Goal: Task Accomplishment & Management: Complete application form

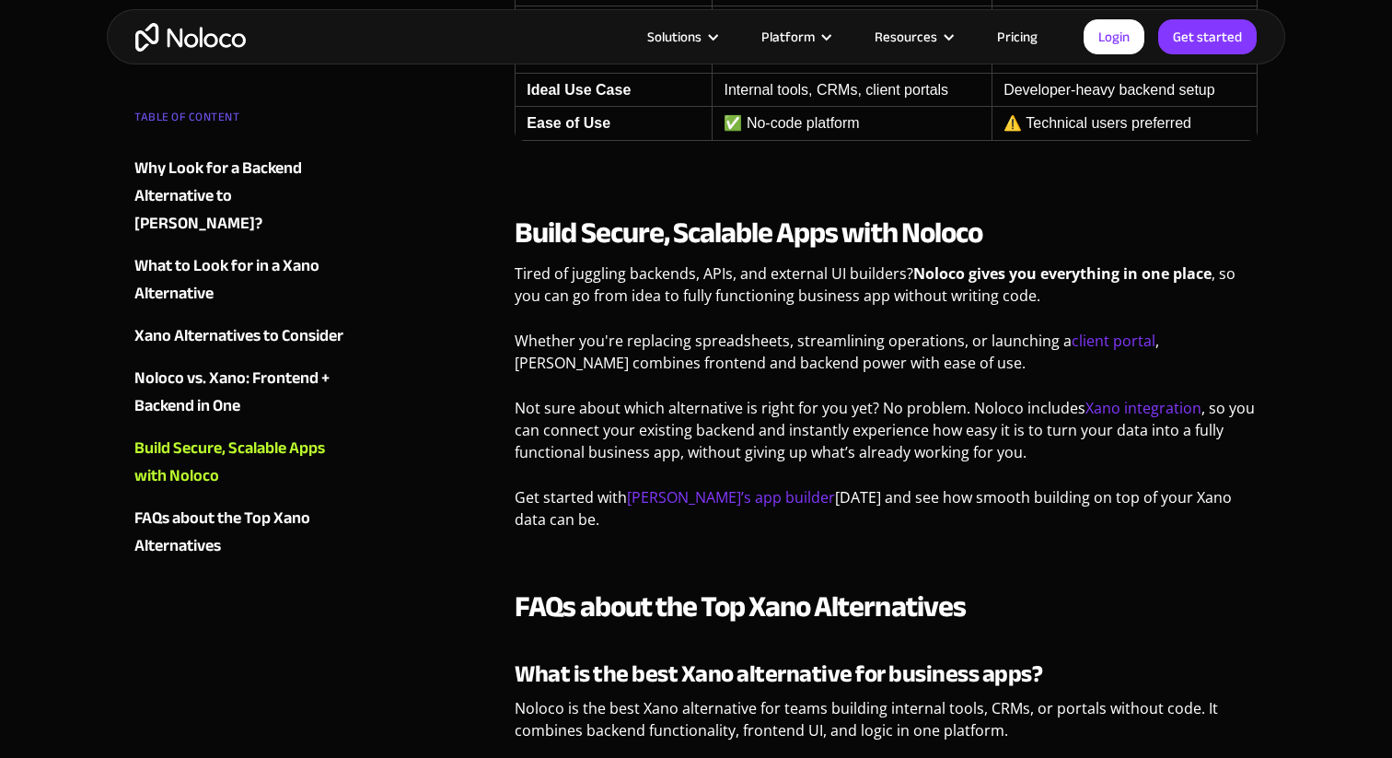
scroll to position [4386, 0]
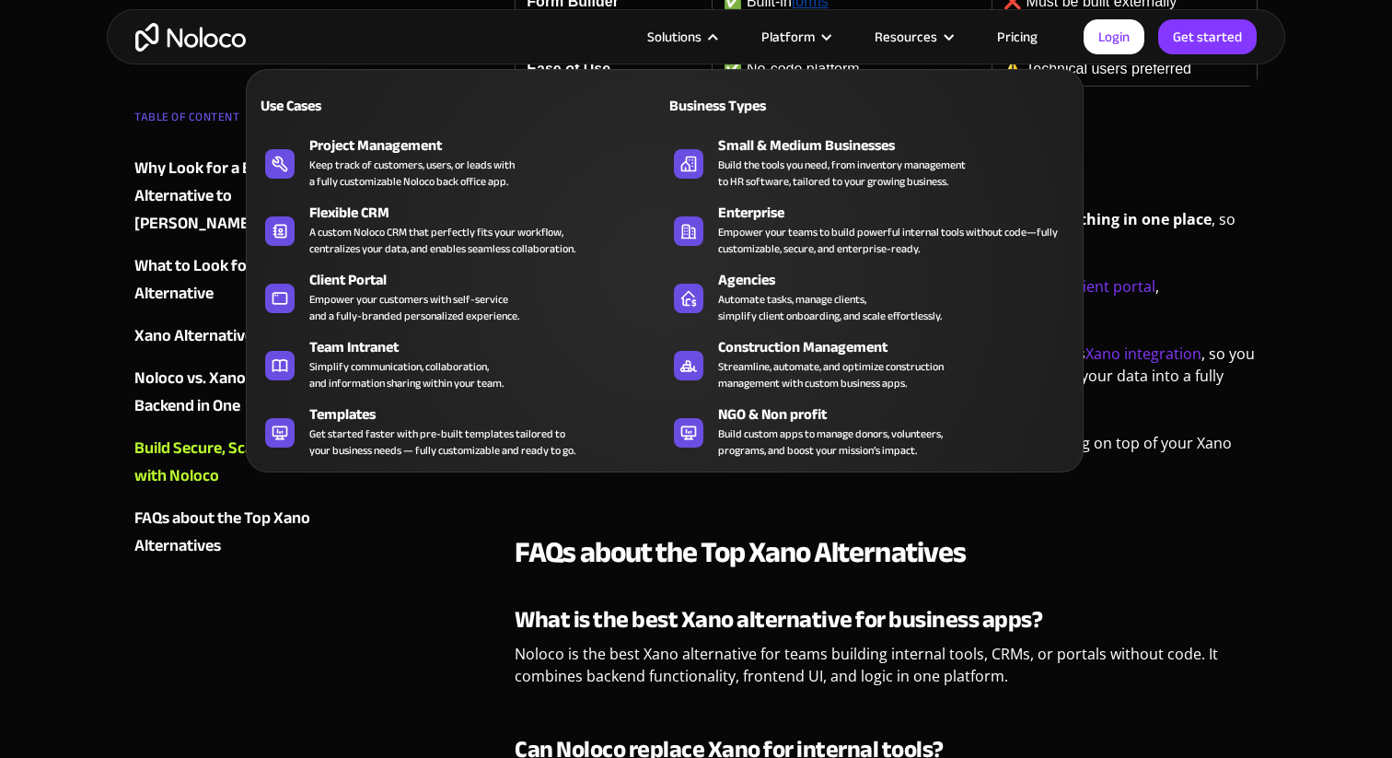
click at [691, 34] on div "Solutions" at bounding box center [674, 37] width 54 height 24
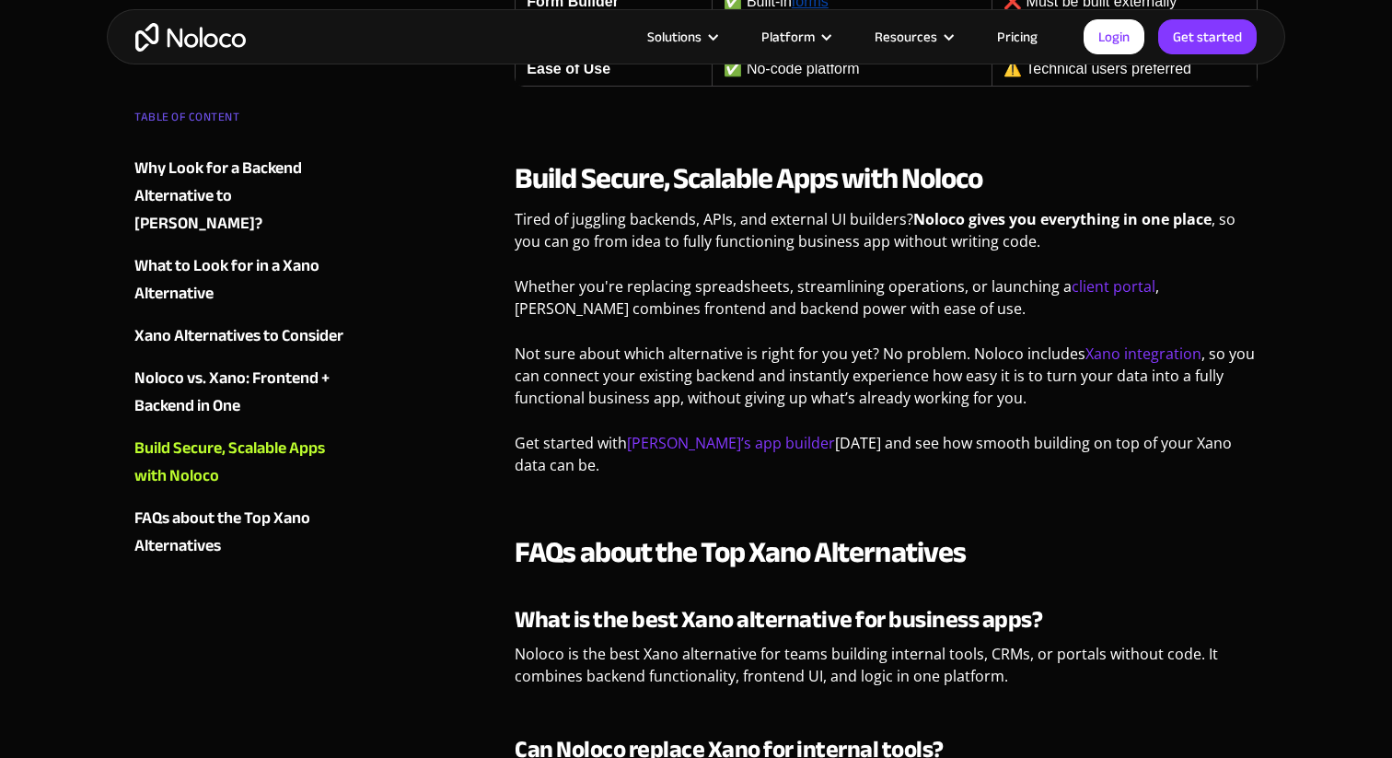
click at [691, 34] on div "Solutions" at bounding box center [674, 37] width 54 height 24
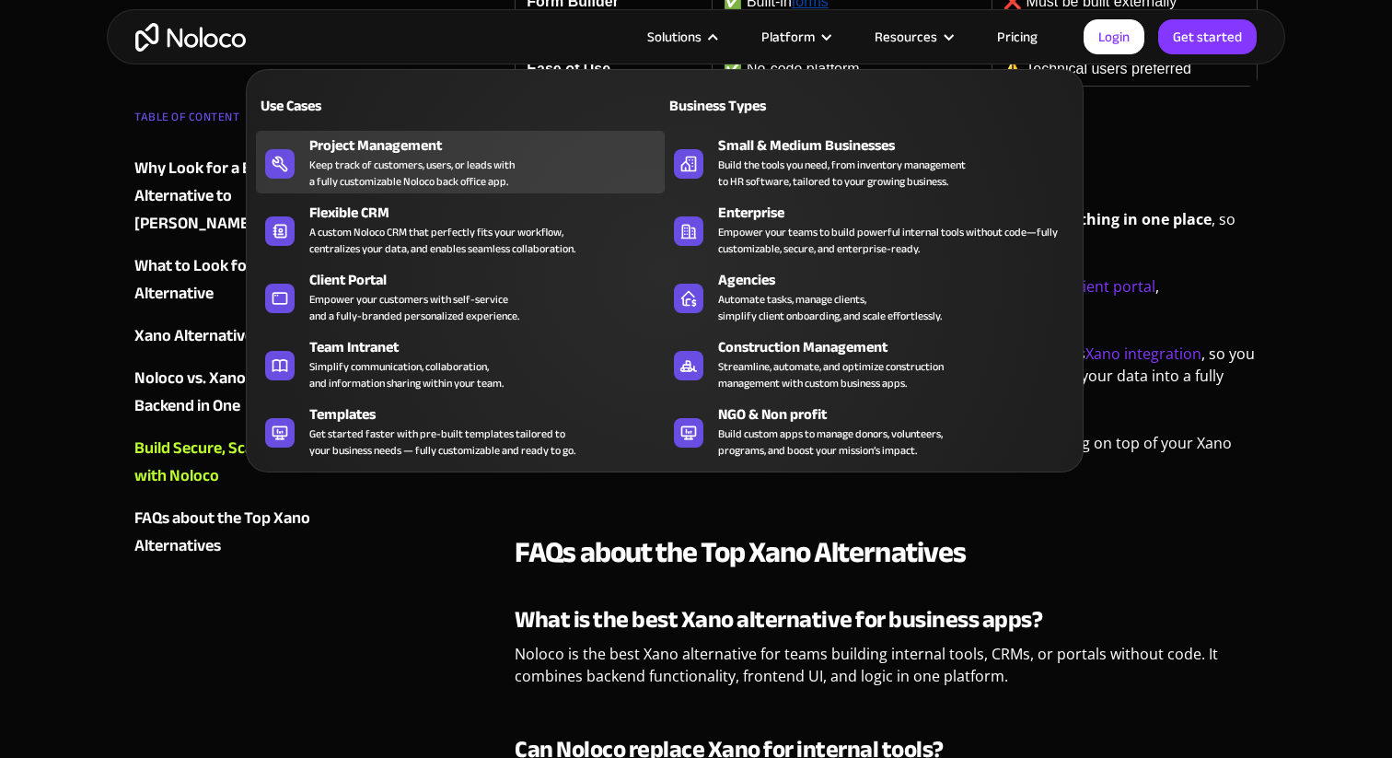
click at [543, 151] on div "Project Management" at bounding box center [491, 145] width 364 height 22
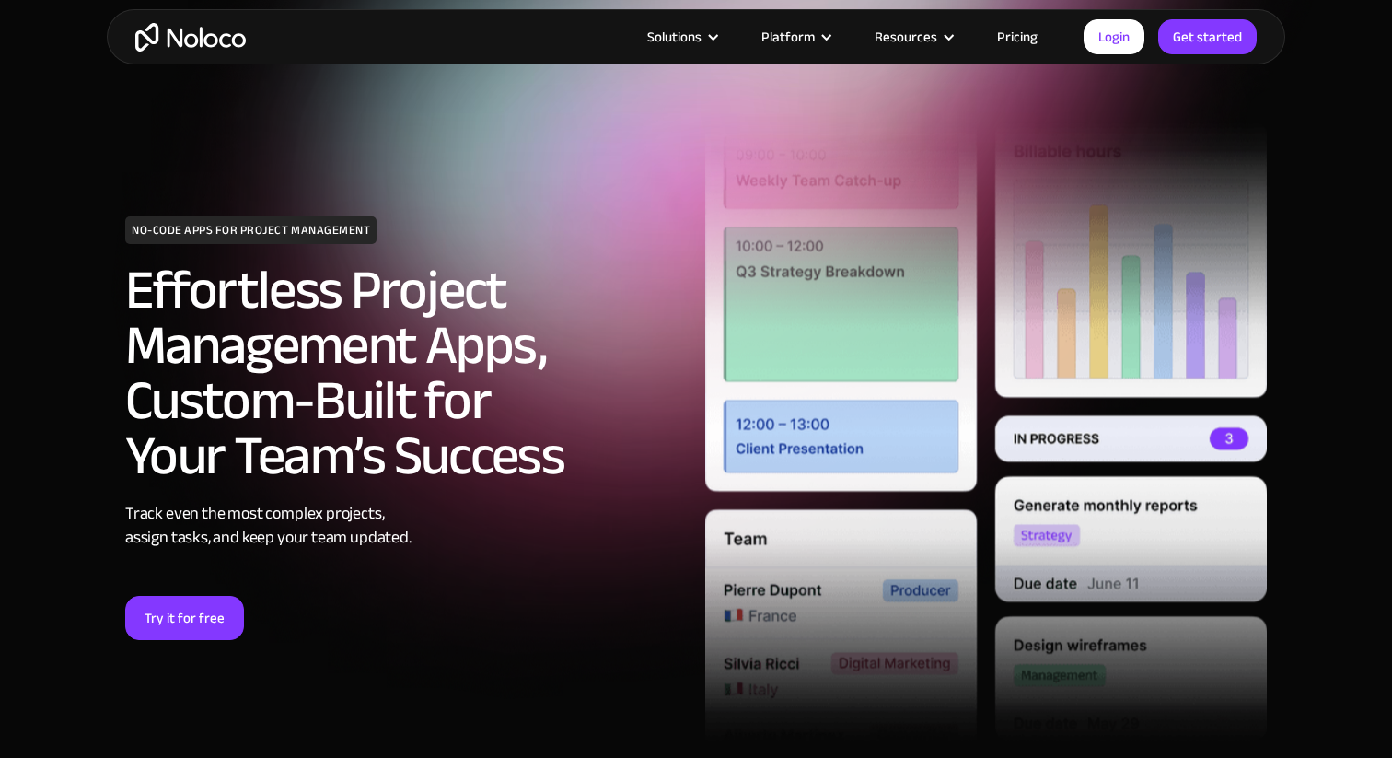
scroll to position [66, 0]
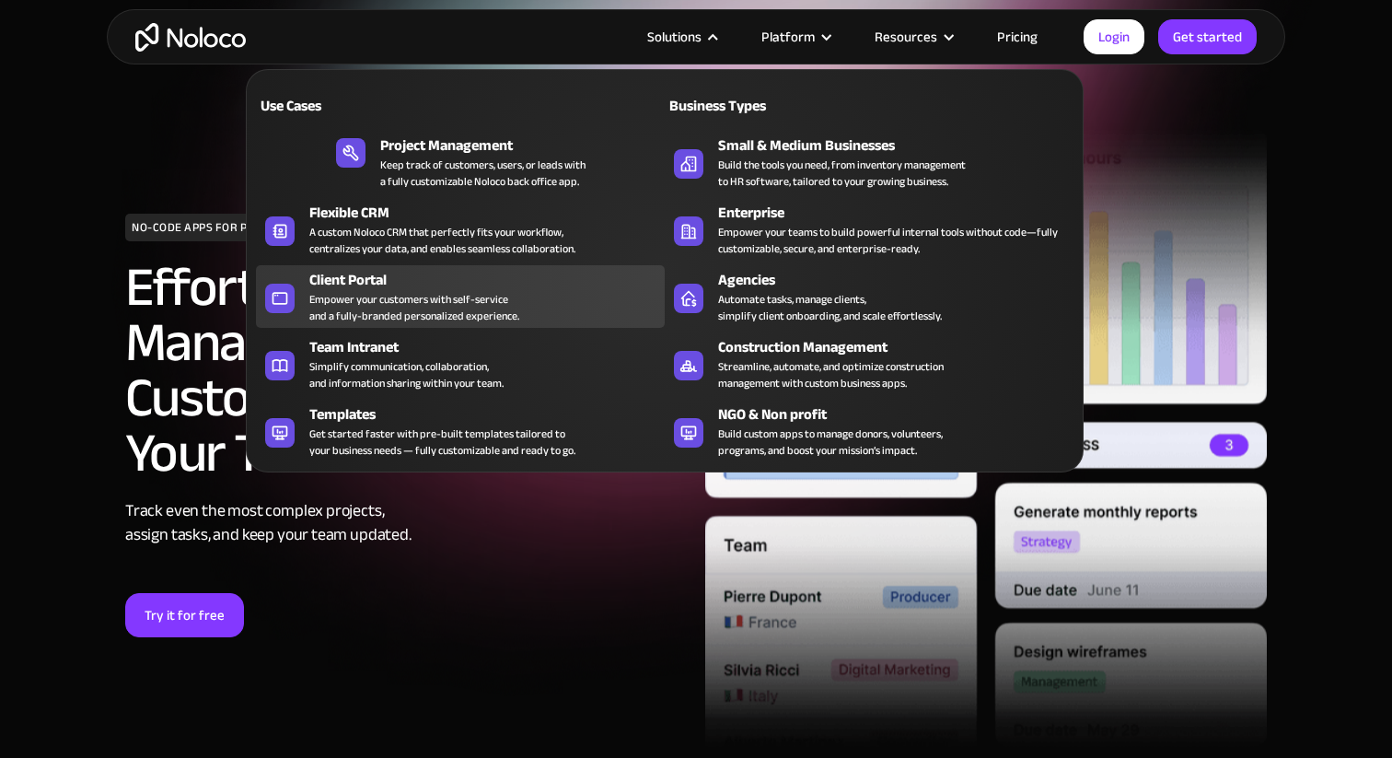
click at [496, 279] on div "Client Portal" at bounding box center [491, 280] width 364 height 22
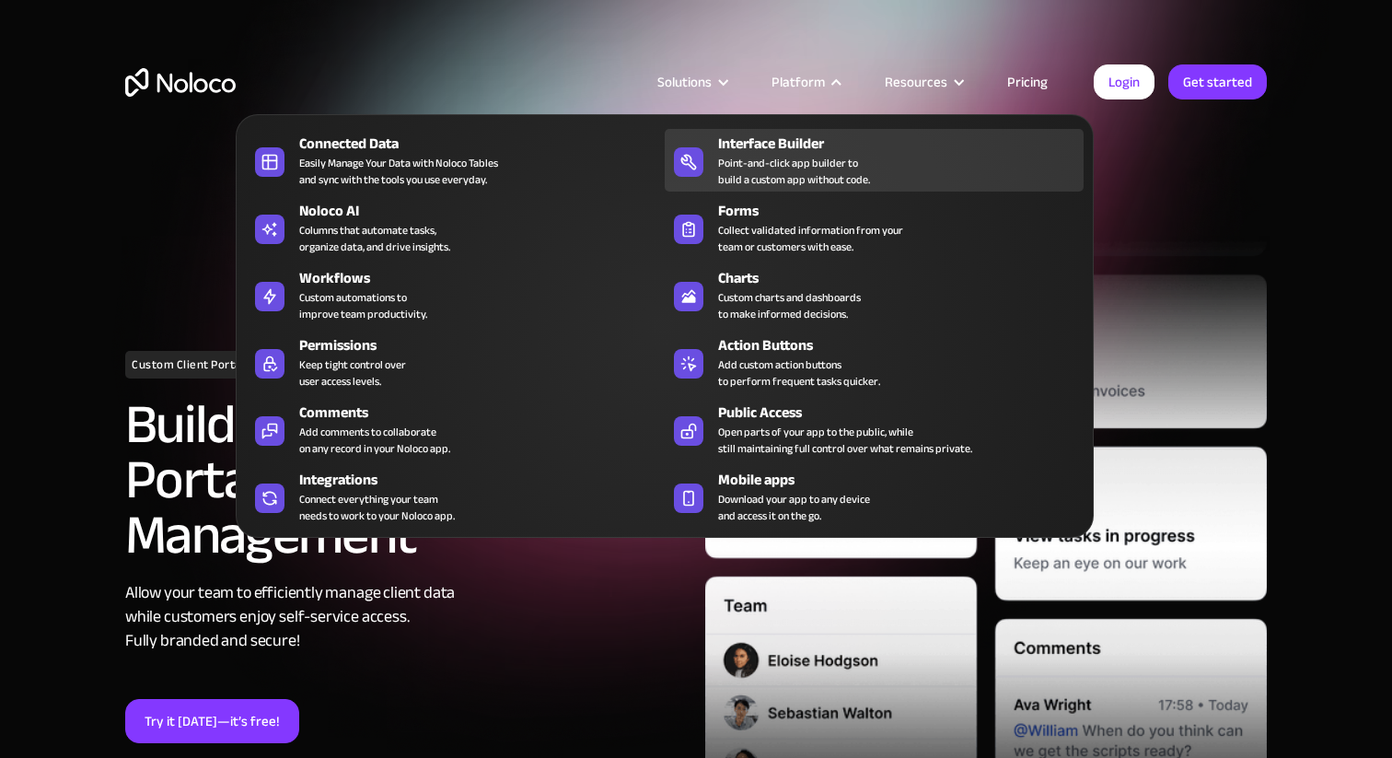
click at [815, 156] on div "Point-and-click app builder to build a custom app without code." at bounding box center [794, 171] width 152 height 33
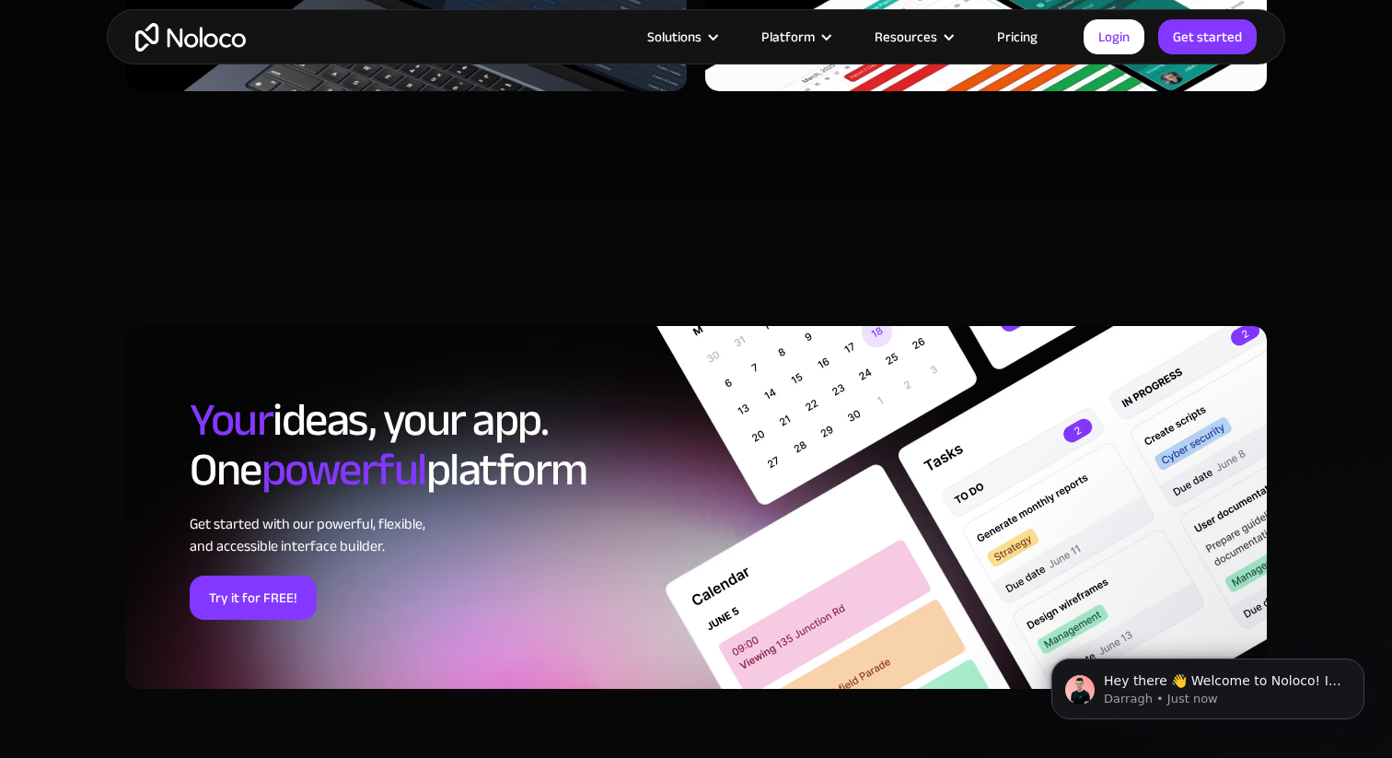
scroll to position [5656, 0]
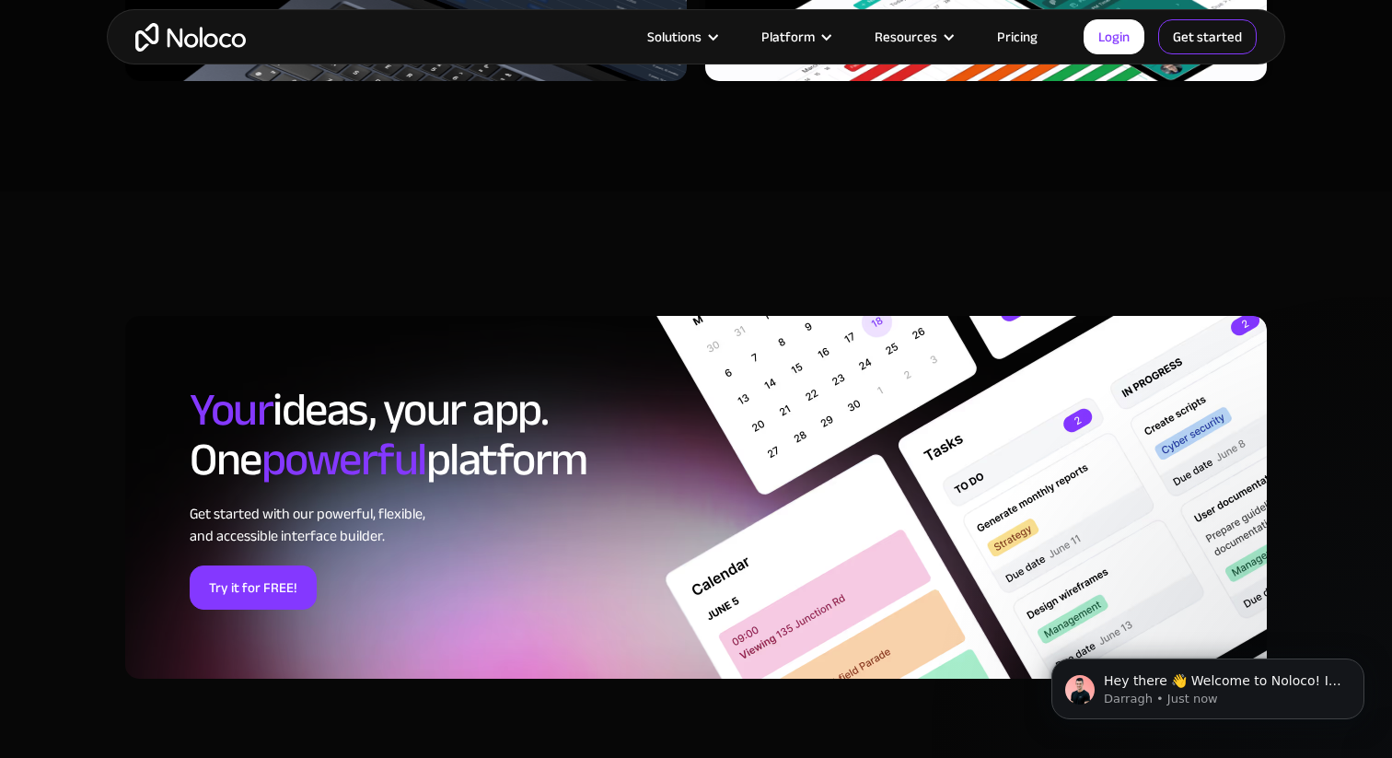
click at [1219, 36] on link "Get started" at bounding box center [1207, 36] width 99 height 35
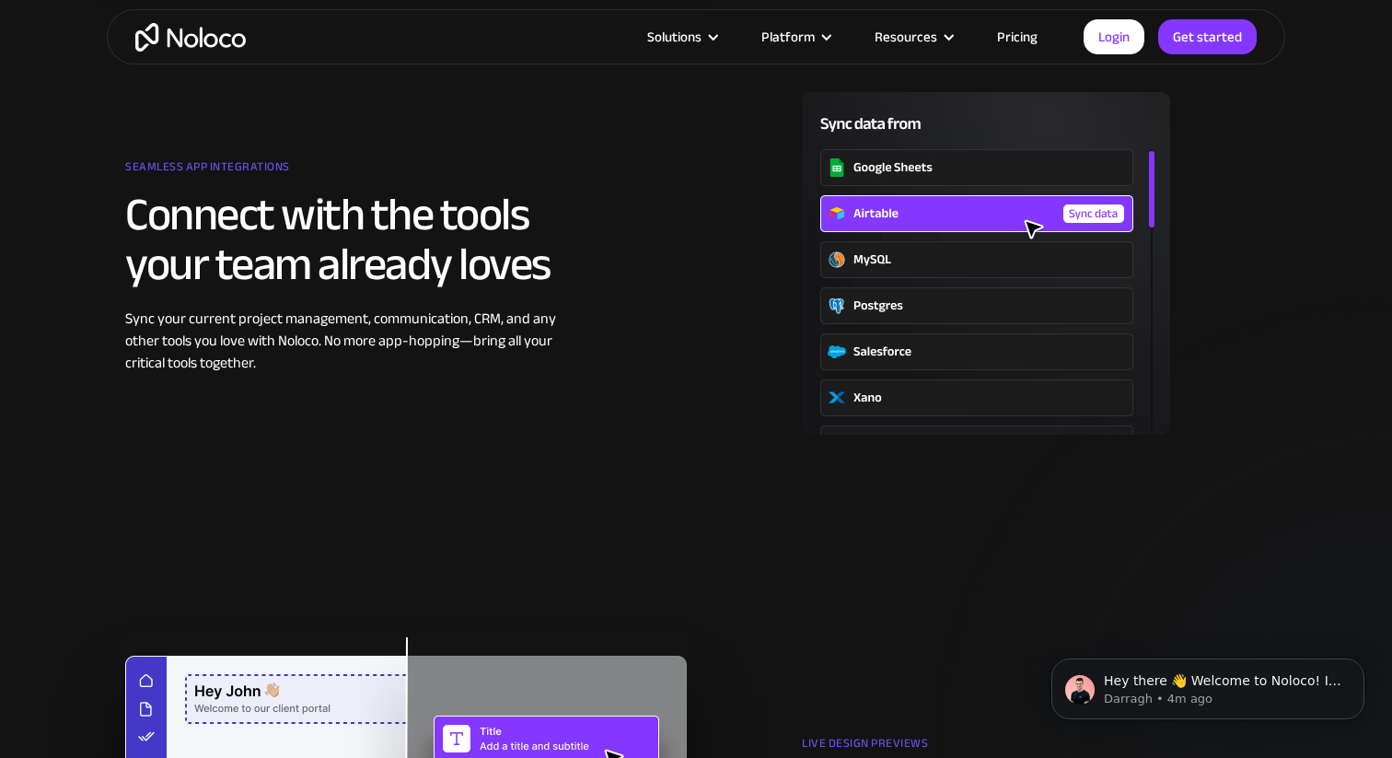
scroll to position [2898, 0]
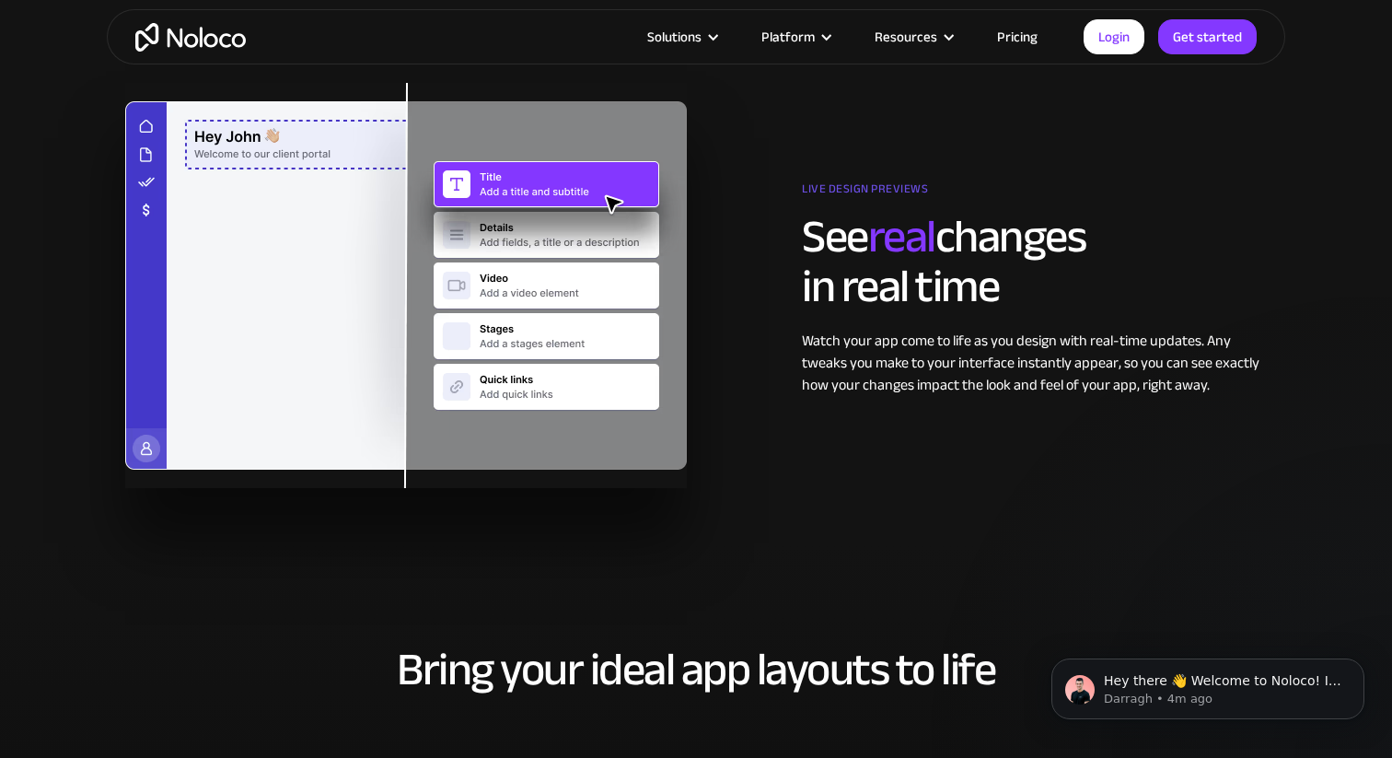
click at [186, 24] on img "home" at bounding box center [190, 37] width 111 height 29
click at [215, 34] on img "home" at bounding box center [190, 37] width 111 height 29
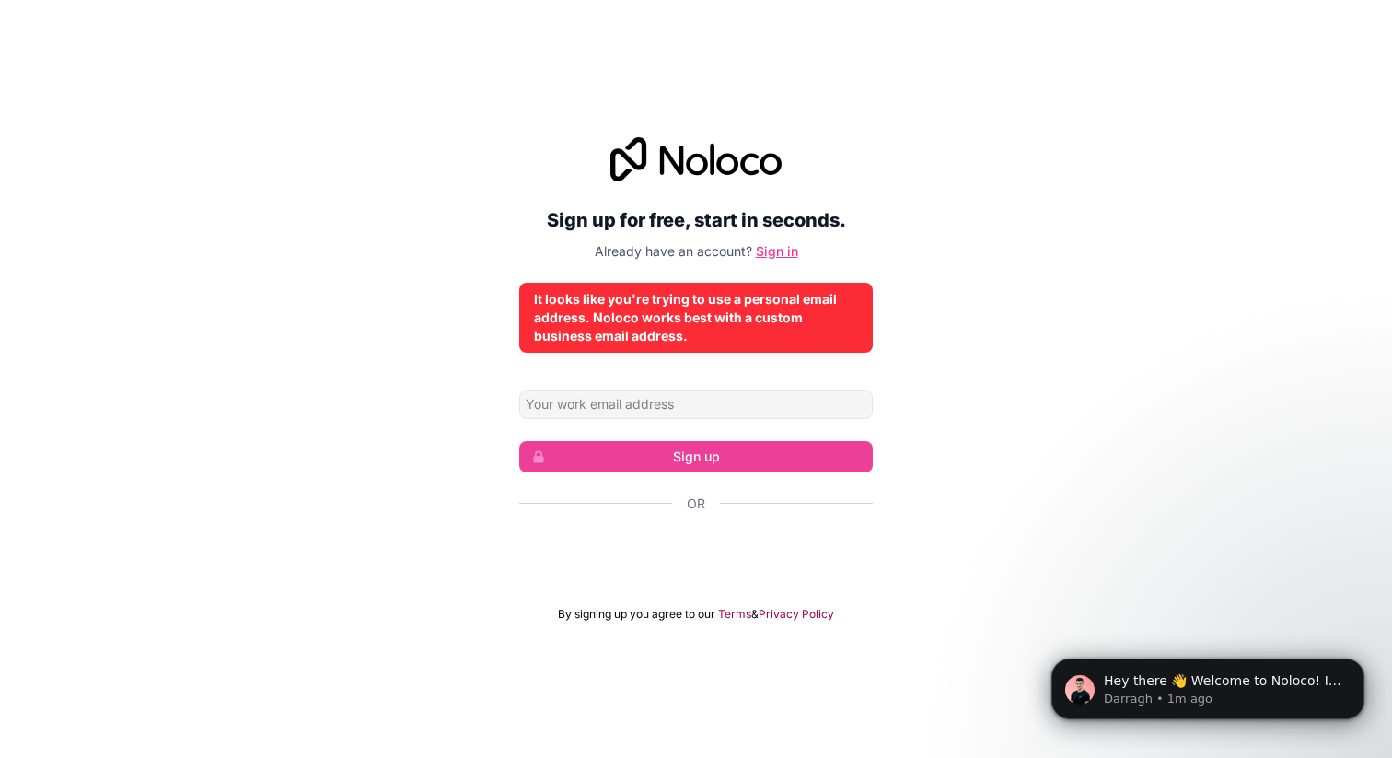
click at [781, 251] on link "Sign in" at bounding box center [777, 251] width 42 height 16
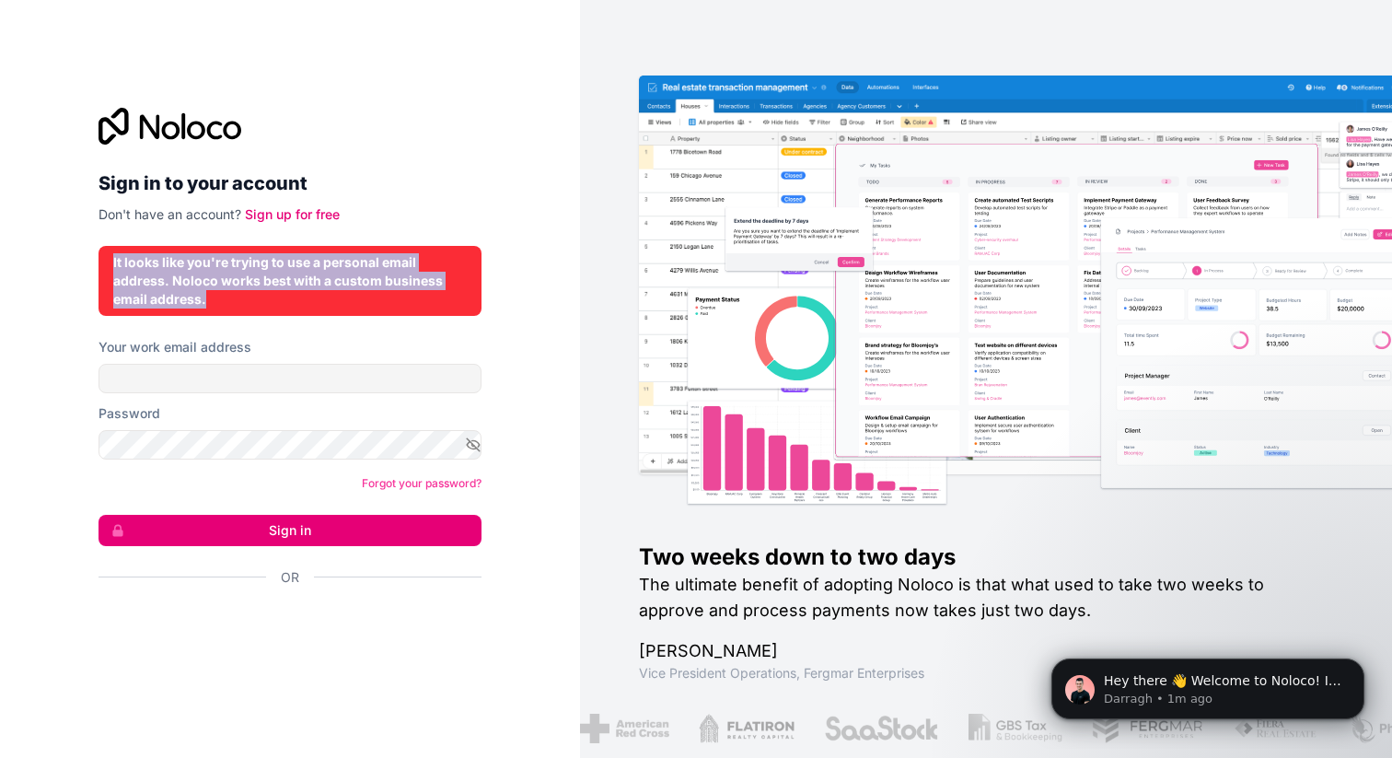
drag, startPoint x: 263, startPoint y: 305, endPoint x: 80, endPoint y: 259, distance: 188.9
click at [80, 259] on div "Sign in to your account Don't have an account? Sign up for free It looks like y…" at bounding box center [290, 379] width 580 height 758
click at [390, 141] on div at bounding box center [290, 126] width 383 height 37
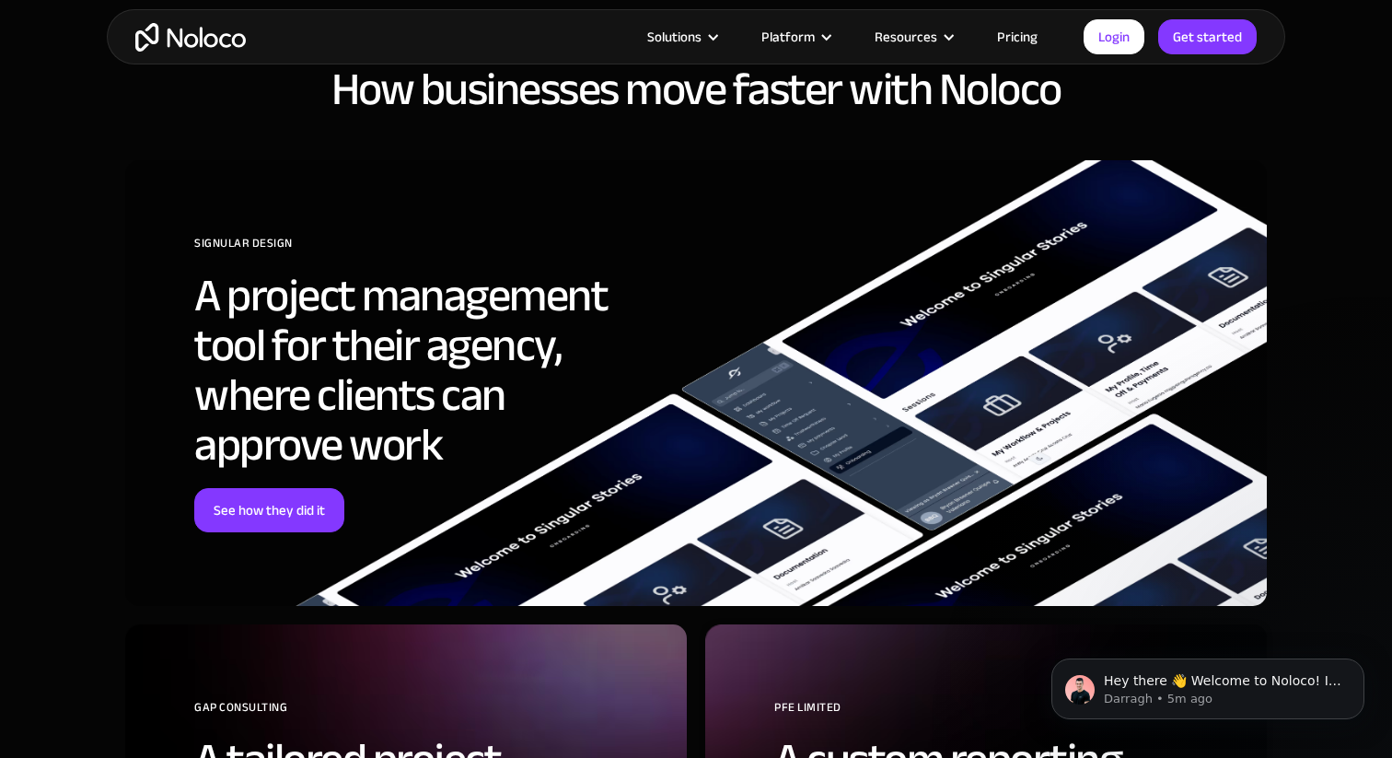
scroll to position [7378, 0]
